Goal: Complete application form

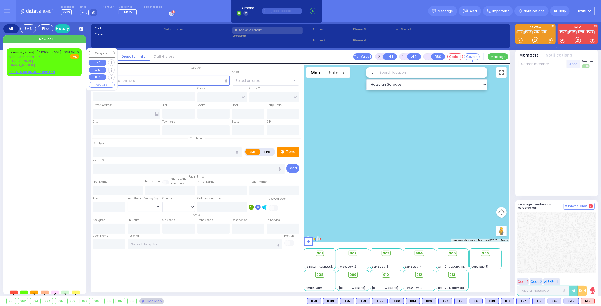
click at [45, 51] on span "[PERSON_NAME]" at bounding box center [49, 52] width 25 height 4
select select
radio input "true"
type input "MRS."
type input "[PERSON_NAME]"
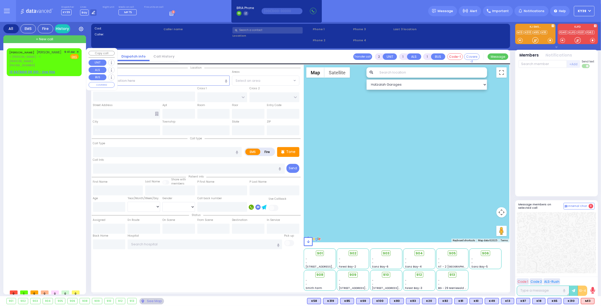
select select
type input "09:41"
select select "Hatzalah Garages"
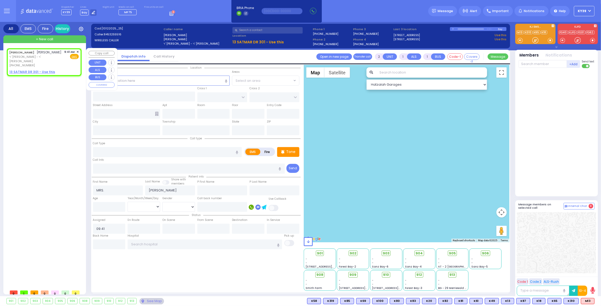
click at [64, 65] on div "[PERSON_NAME] [PERSON_NAME] ר' [PERSON_NAME] - ר' [PERSON_NAME] [PHONE_NUMBER] …" at bounding box center [44, 62] width 73 height 26
select select
radio input "true"
select select
select select "Hatzalah Garages"
